Goal: Task Accomplishment & Management: Use online tool/utility

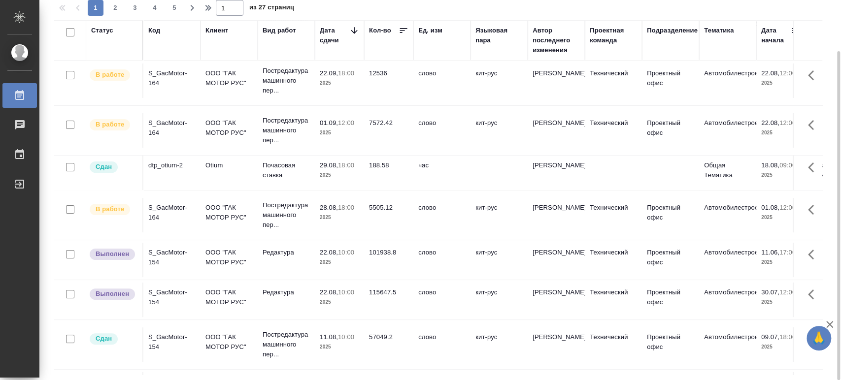
scroll to position [109, 0]
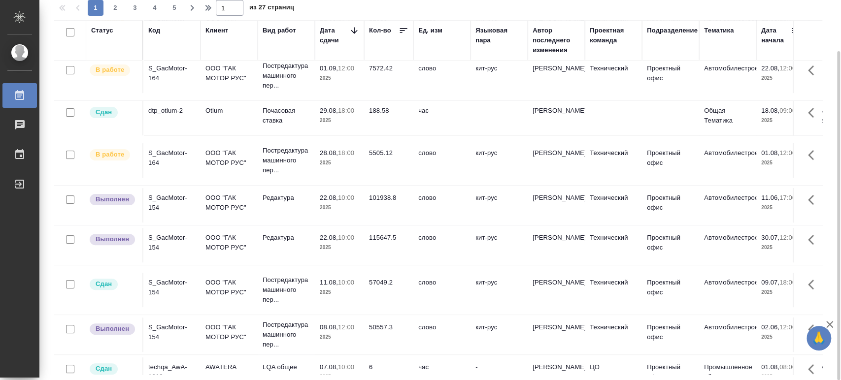
click at [160, 203] on div "S_GacMotor-154" at bounding box center [171, 203] width 47 height 20
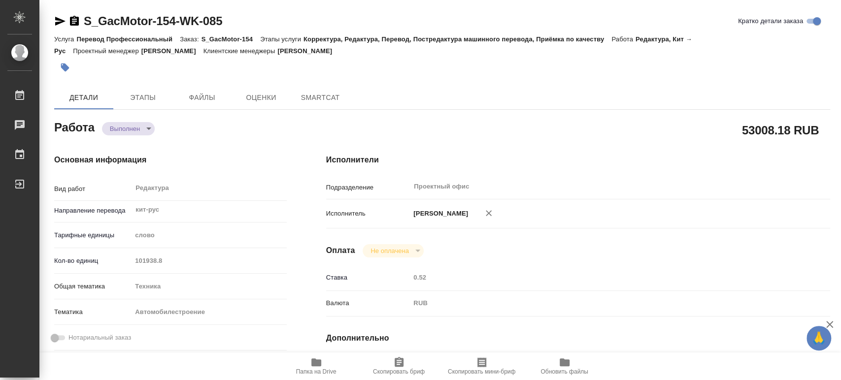
type textarea "x"
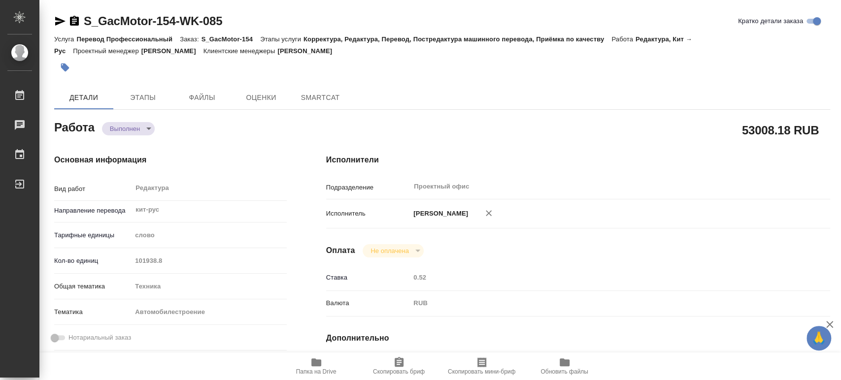
type textarea "x"
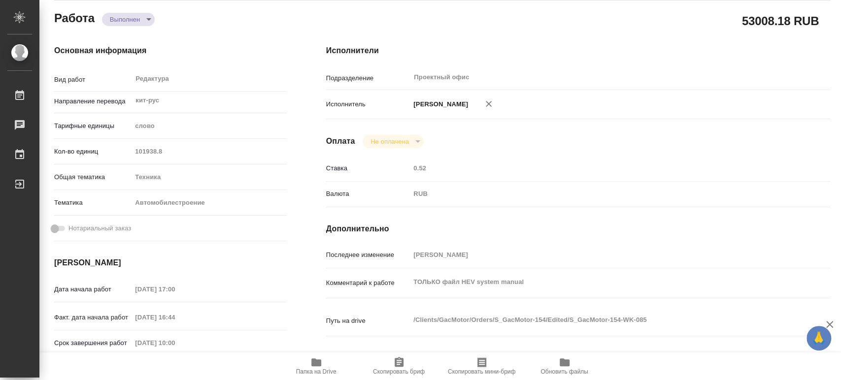
type textarea "x"
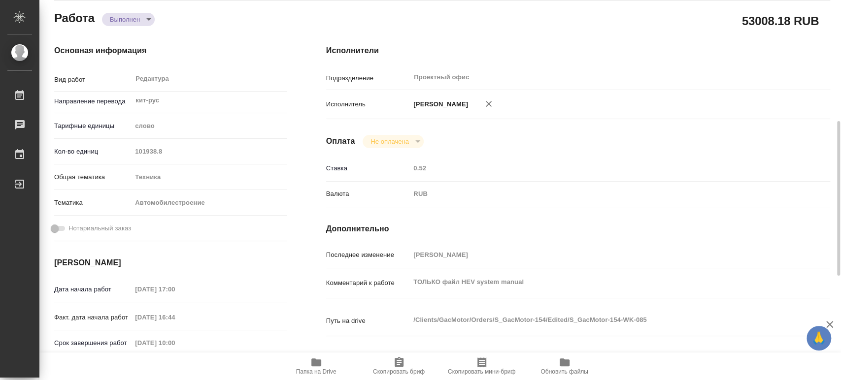
scroll to position [164, 0]
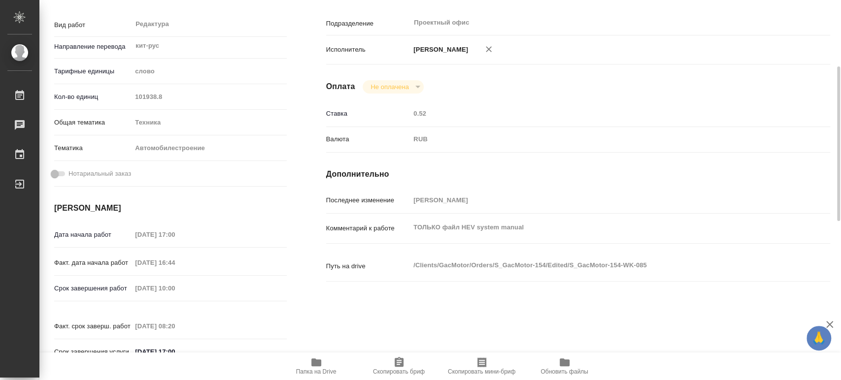
click at [324, 364] on span "Папка на Drive" at bounding box center [316, 366] width 71 height 19
type textarea "x"
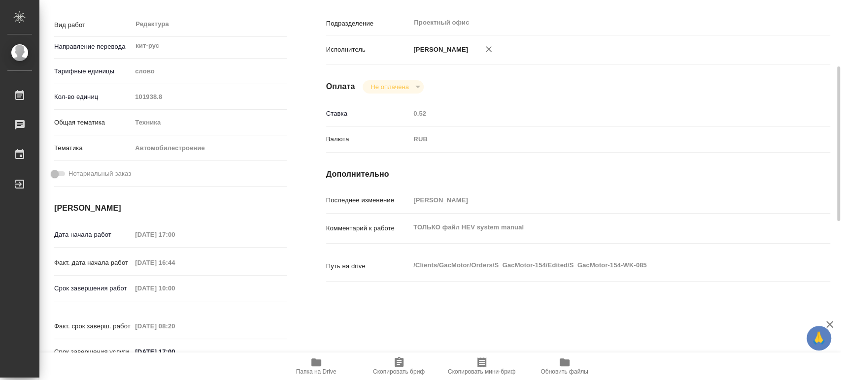
type textarea "x"
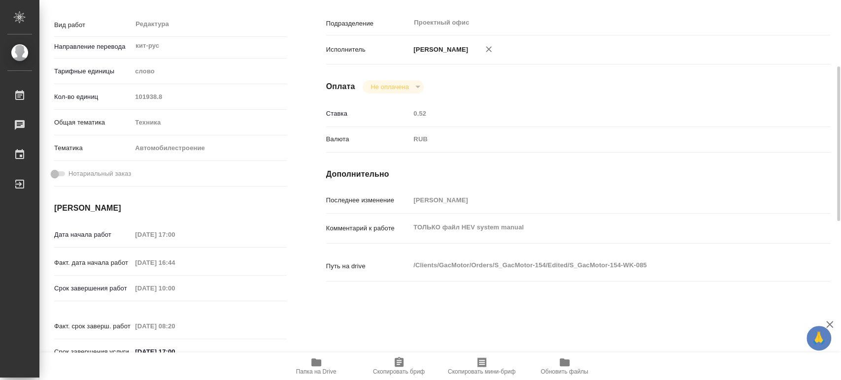
type textarea "x"
